Goal: Entertainment & Leisure: Consume media (video, audio)

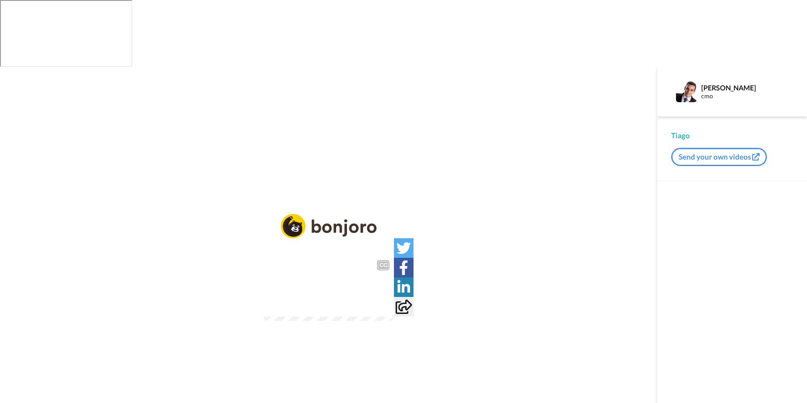
click at [386, 300] on img at bounding box center [381, 304] width 9 height 9
click at [328, 268] on icon "Play/Pause" at bounding box center [328, 288] width 23 height 41
